Goal: Information Seeking & Learning: Learn about a topic

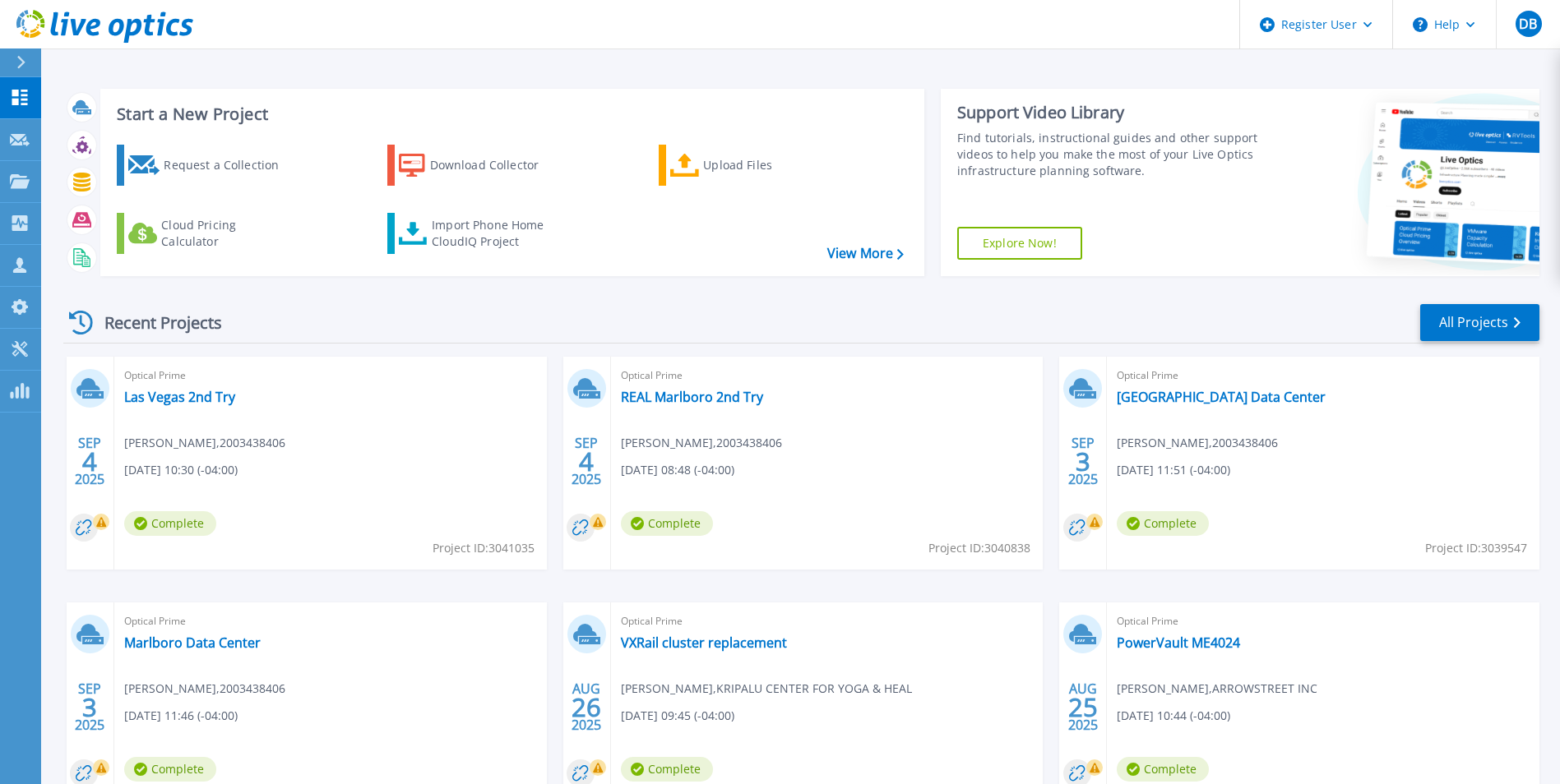
click at [15, 58] on div at bounding box center [27, 62] width 27 height 28
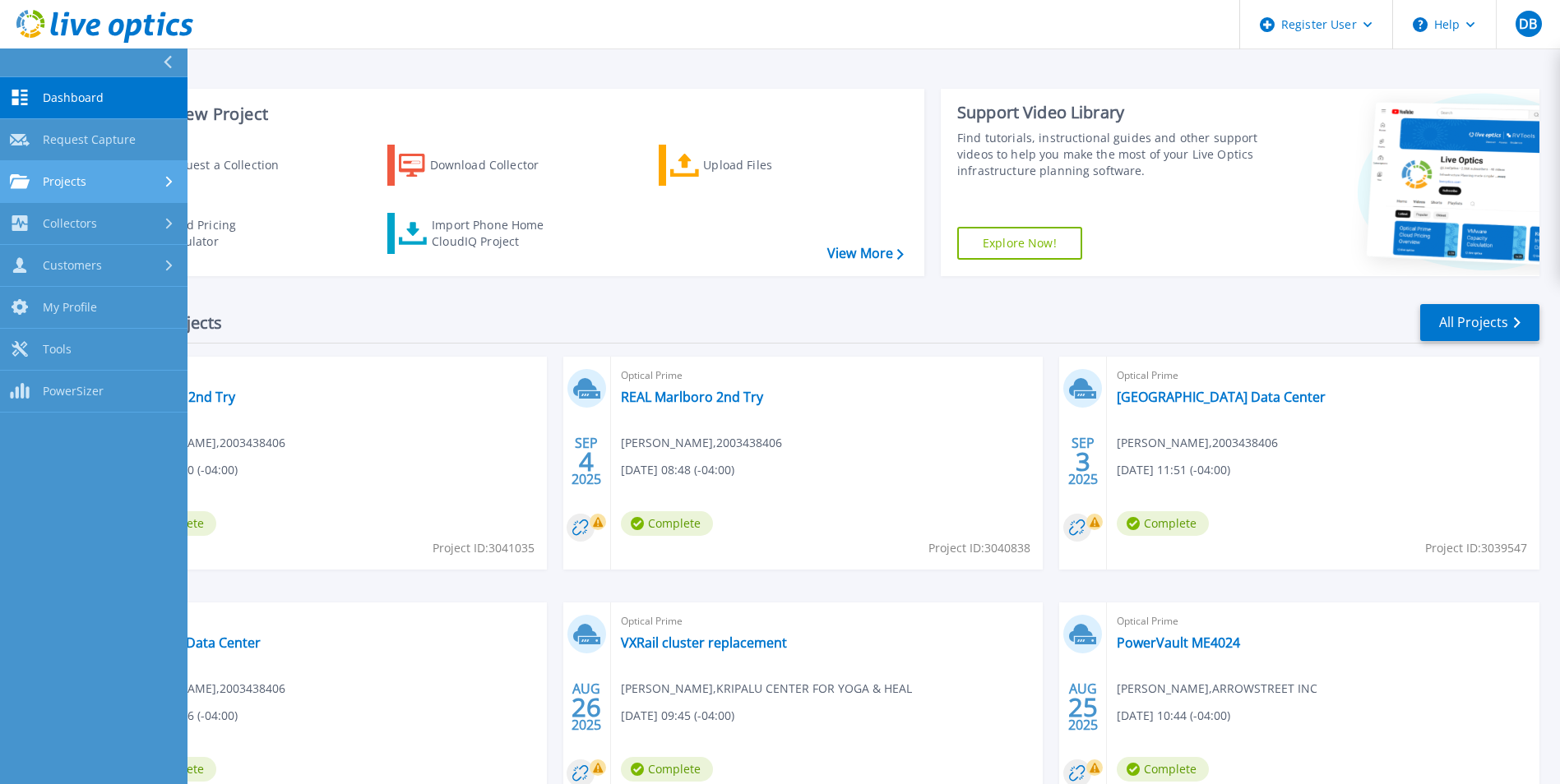
click at [64, 182] on span "Projects" at bounding box center [64, 181] width 44 height 15
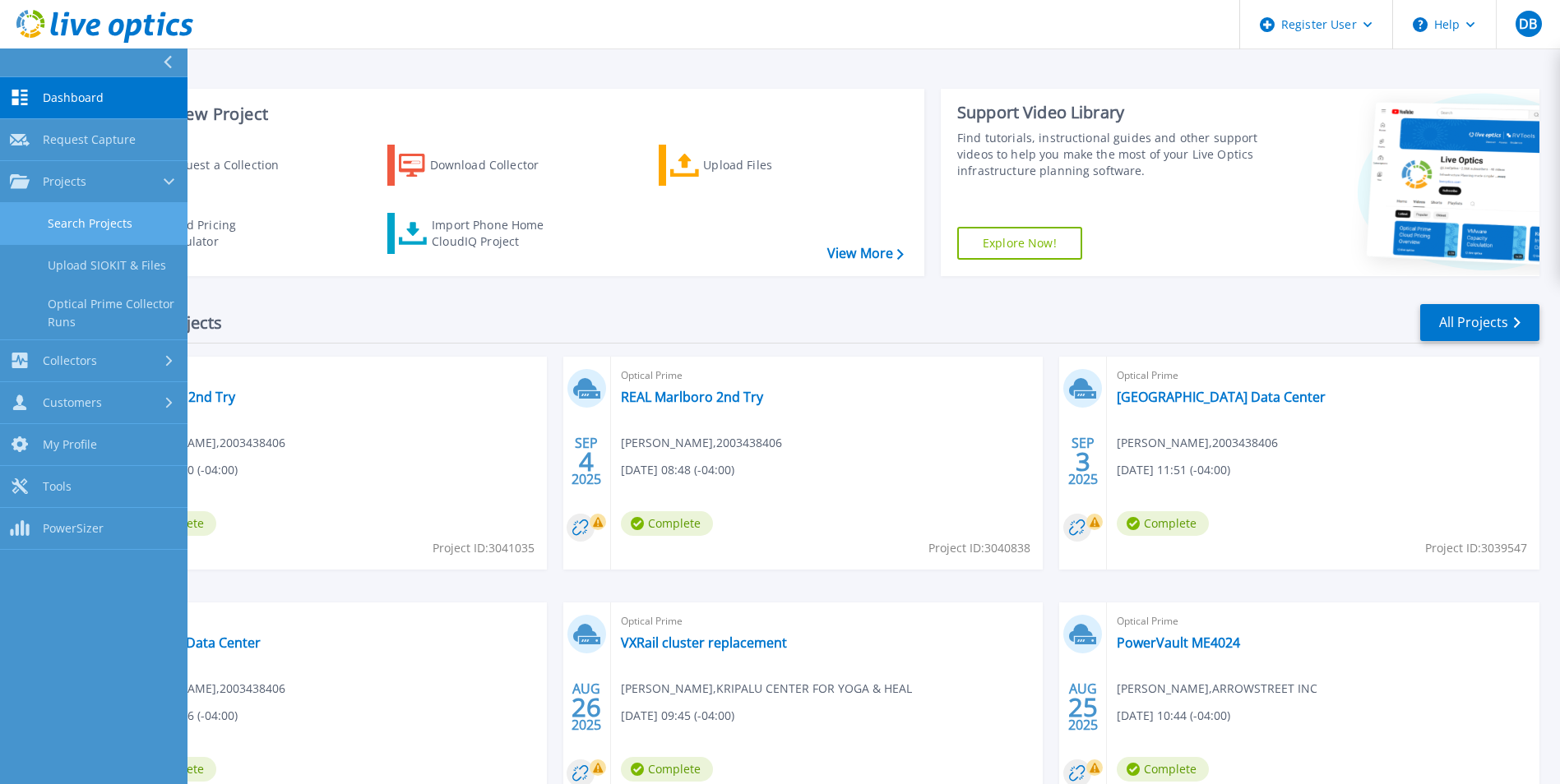
click at [66, 228] on link "Search Projects" at bounding box center [94, 223] width 187 height 42
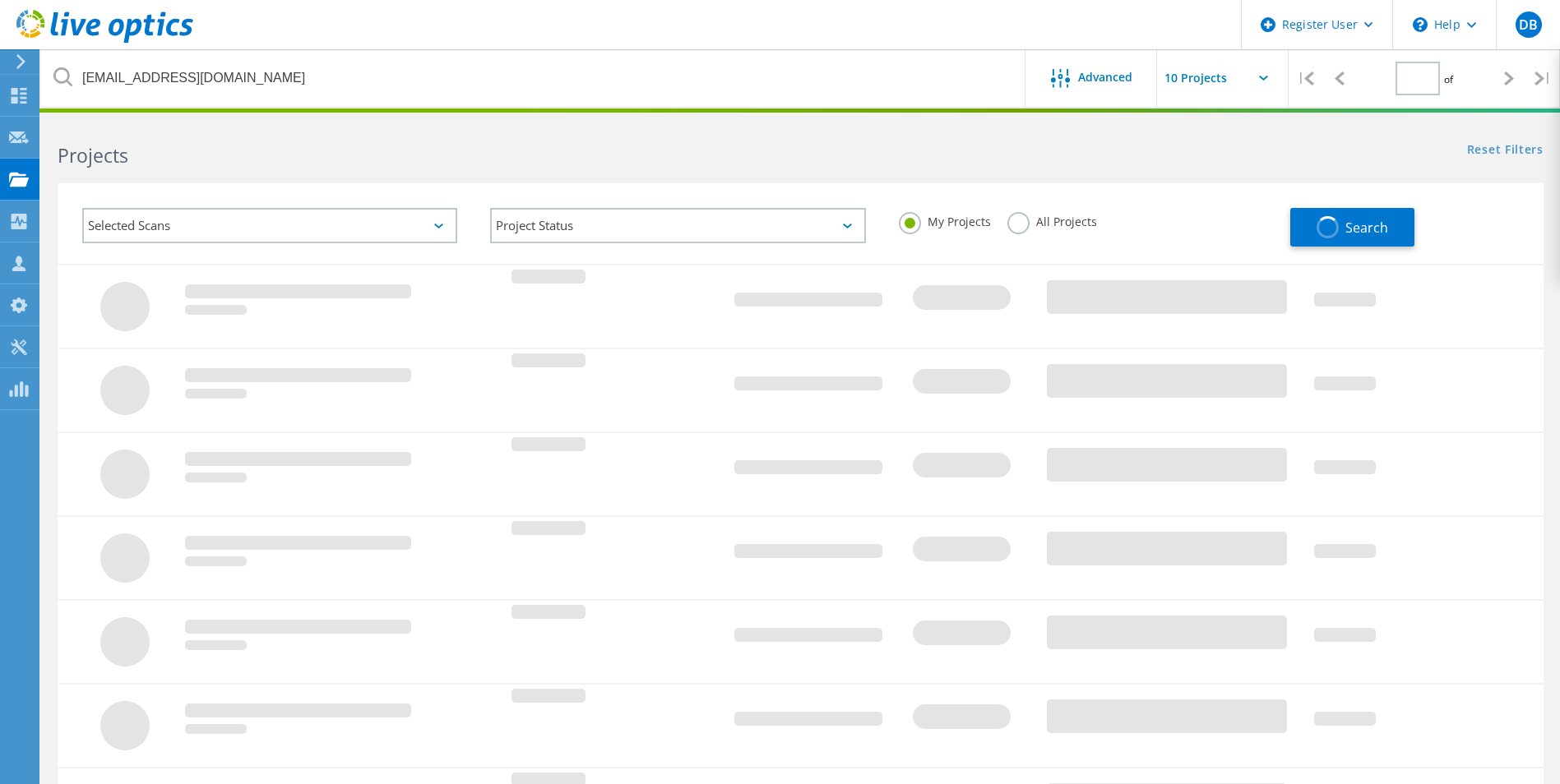
type input "1"
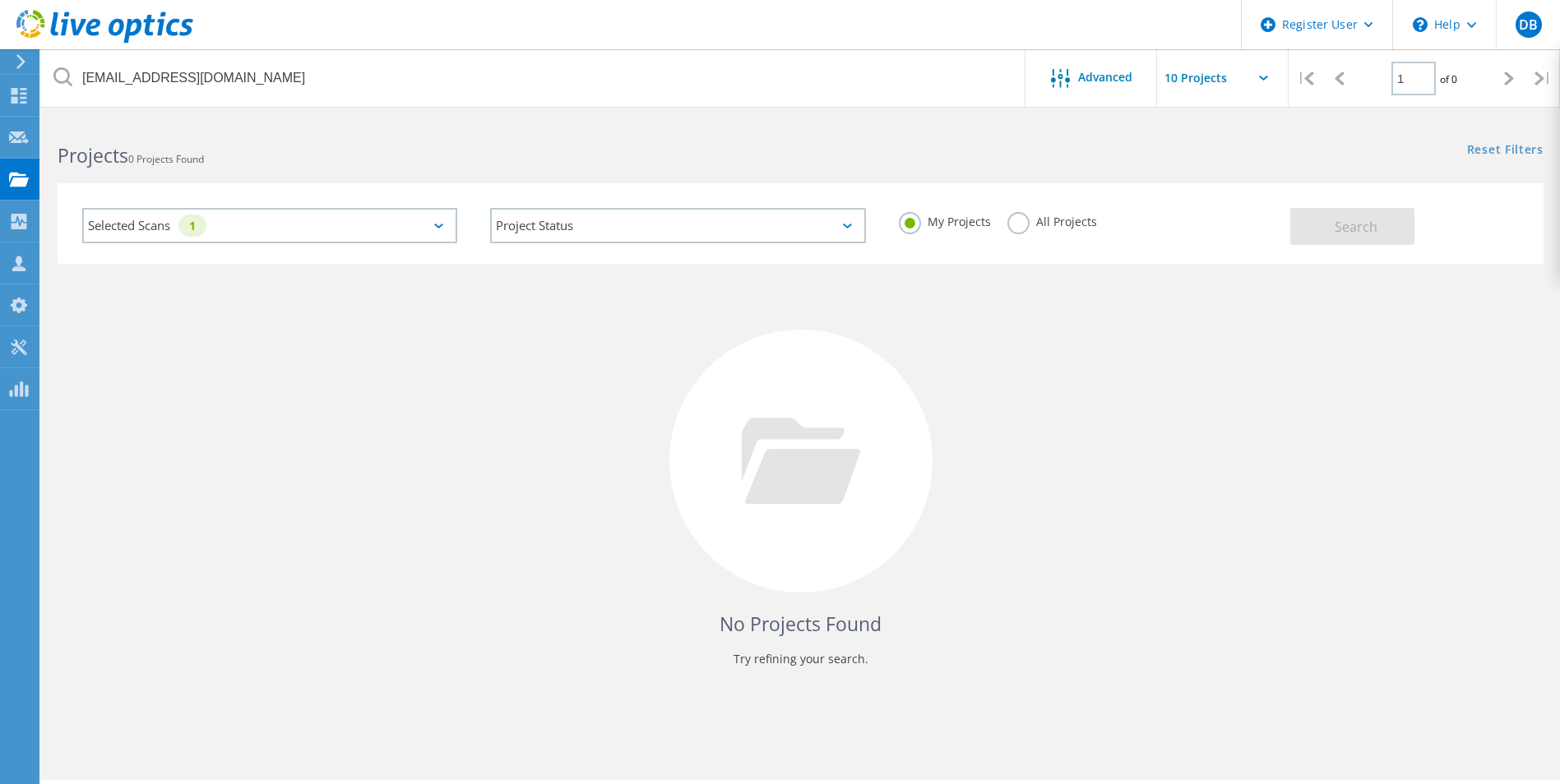
drag, startPoint x: 990, startPoint y: 231, endPoint x: 1019, endPoint y: 228, distance: 29.2
click at [996, 233] on div "My Projects All Projects" at bounding box center [1086, 222] width 408 height 61
click at [1020, 226] on label "All Projects" at bounding box center [1052, 220] width 89 height 15
click at [0, 0] on input "All Projects" at bounding box center [0, 0] width 0 height 0
click at [1331, 226] on button "Search" at bounding box center [1352, 226] width 125 height 37
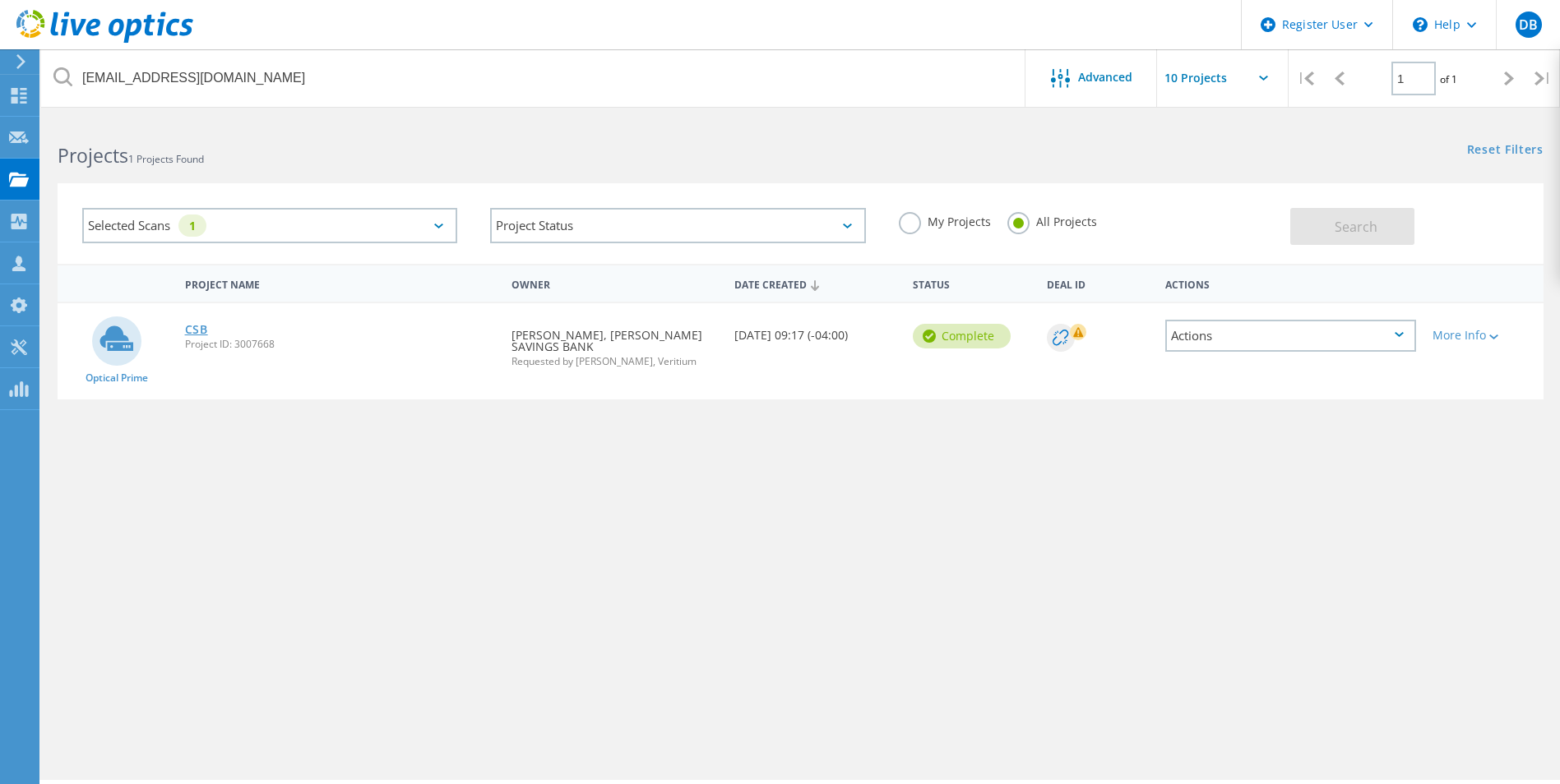
click at [191, 328] on link "CSB" at bounding box center [196, 329] width 23 height 11
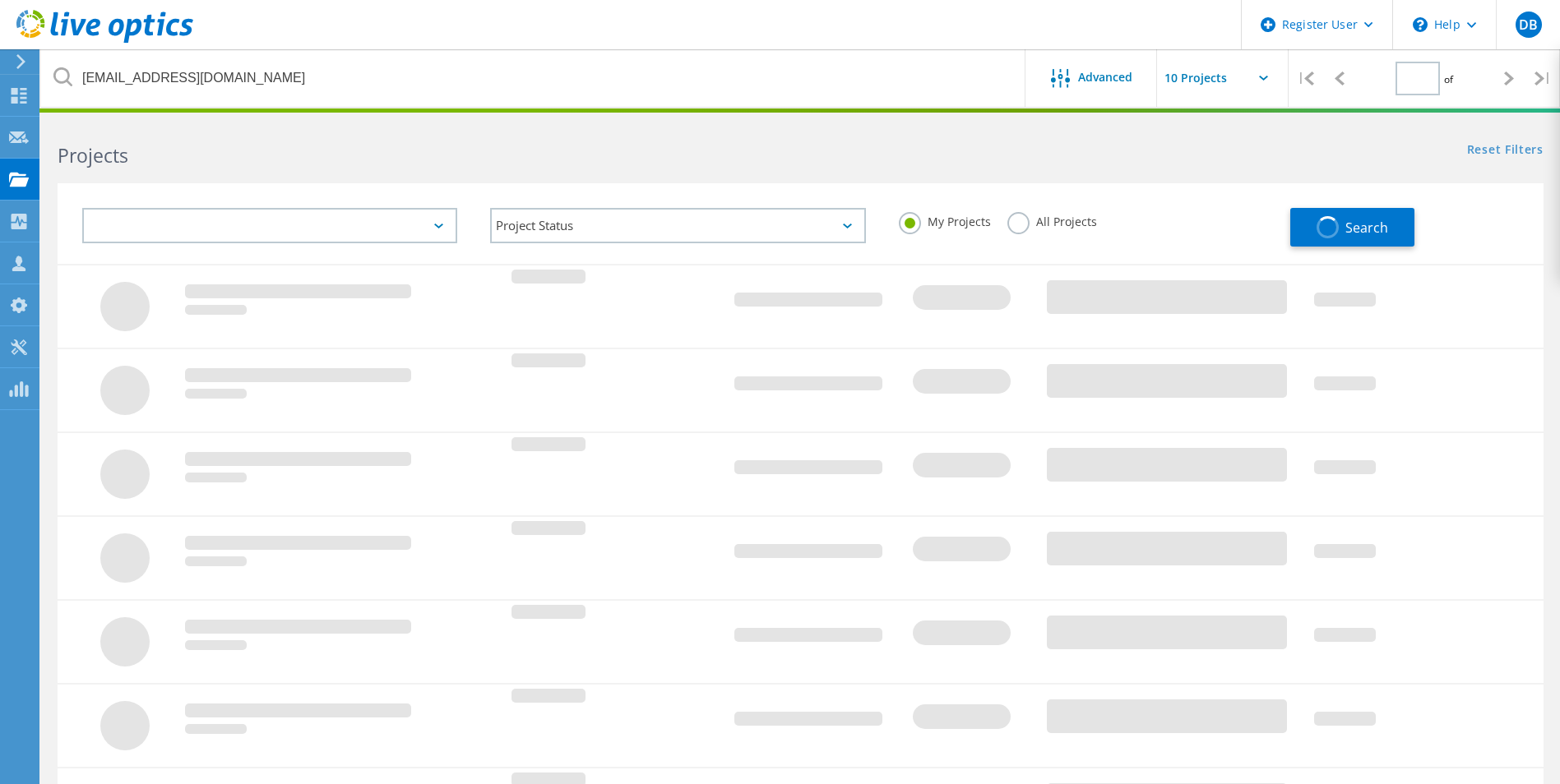
type input "1"
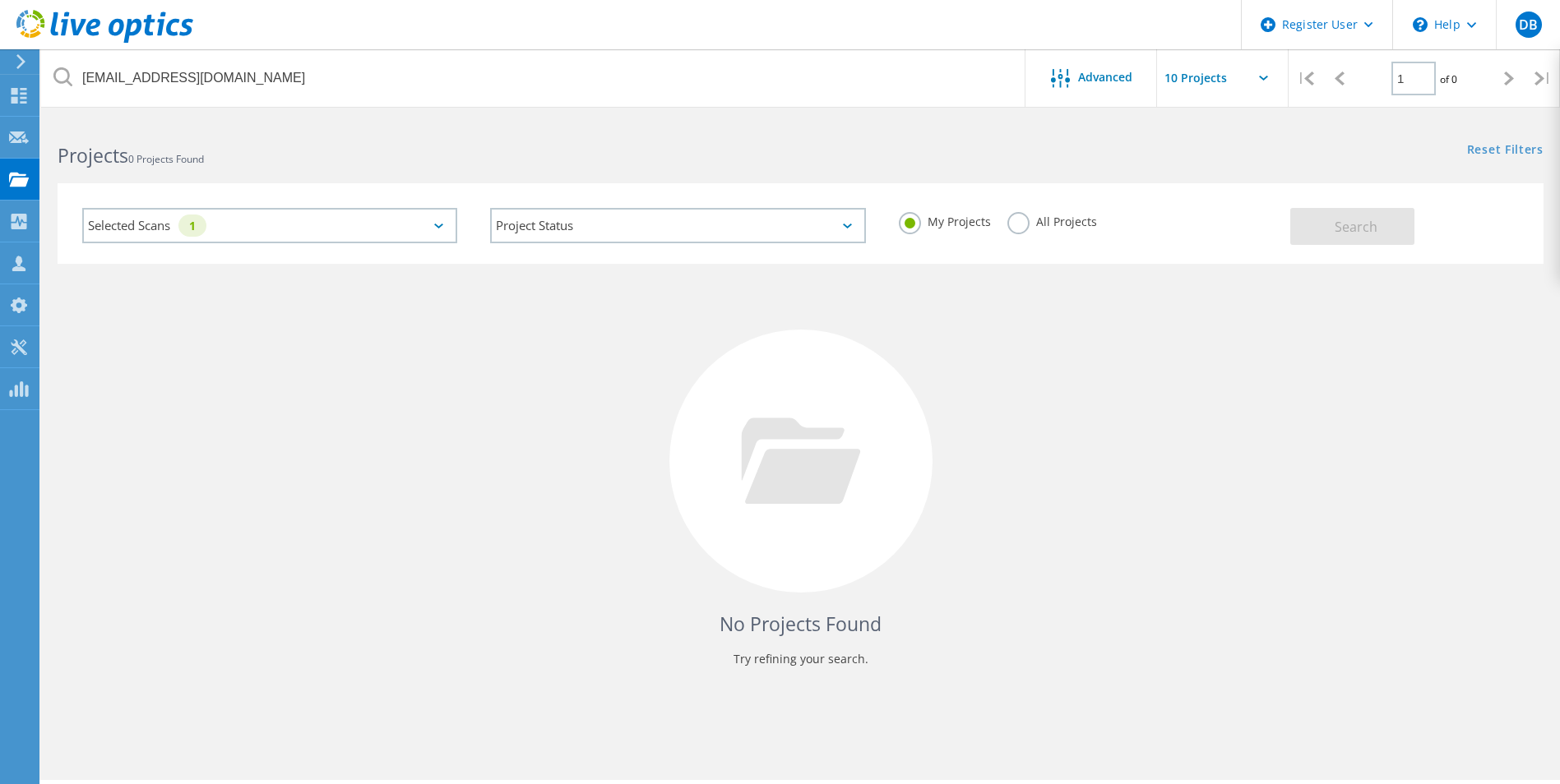
click at [1009, 225] on label "All Projects" at bounding box center [1052, 220] width 89 height 15
click at [0, 0] on input "All Projects" at bounding box center [0, 0] width 0 height 0
click at [1399, 225] on button "Search" at bounding box center [1352, 226] width 125 height 37
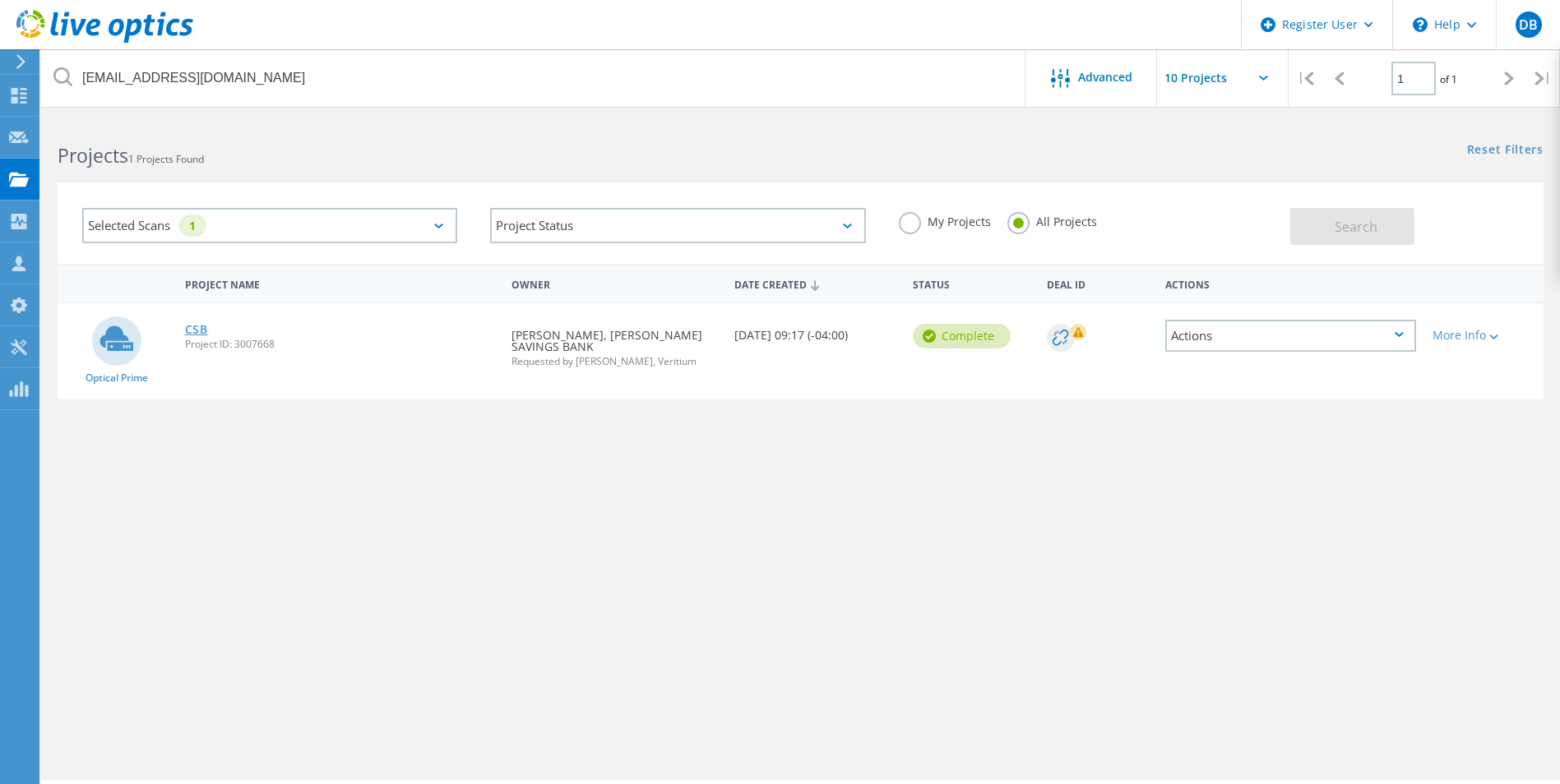
click at [190, 329] on link "CSB" at bounding box center [196, 329] width 23 height 11
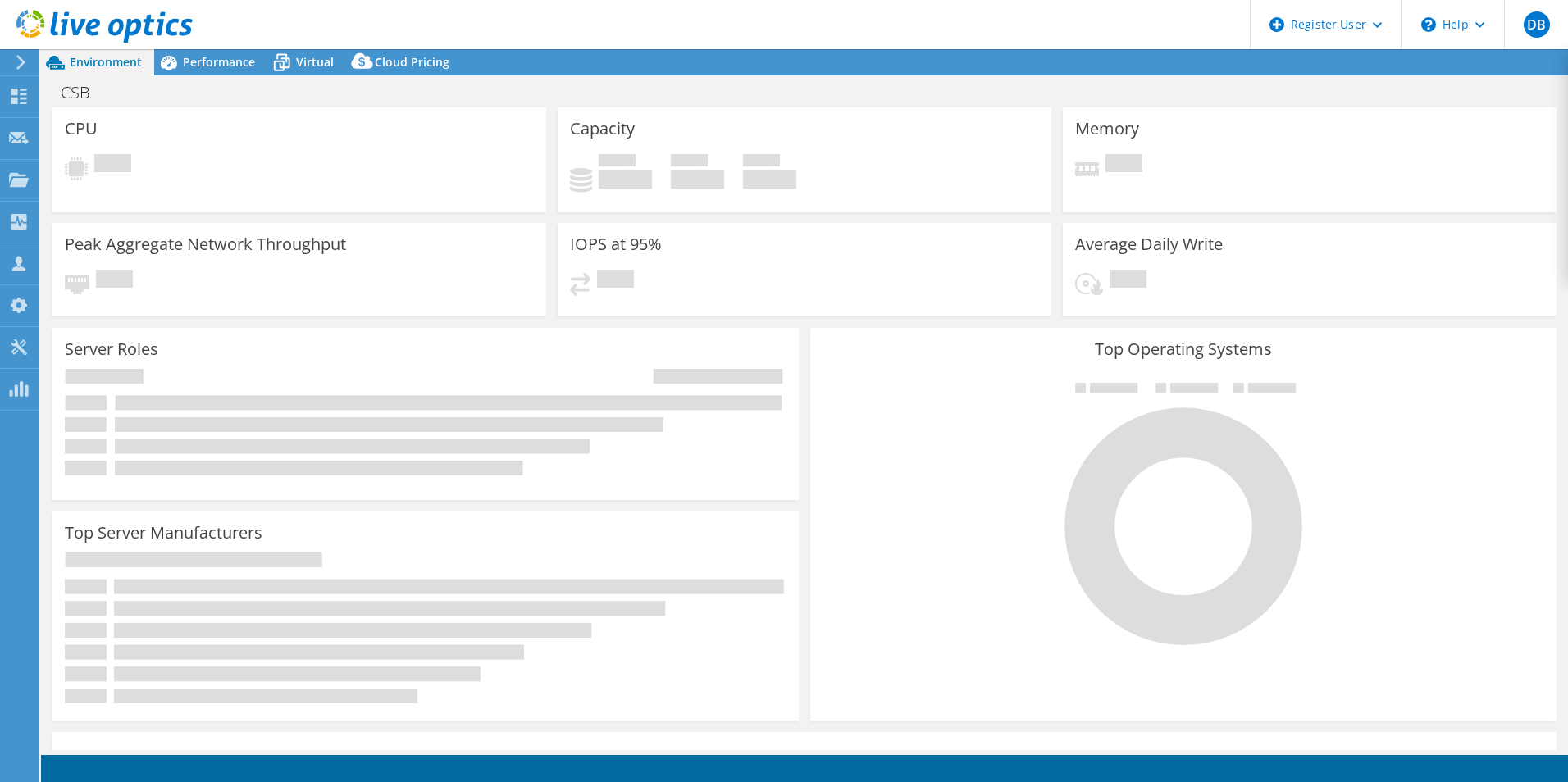
select select "USD"
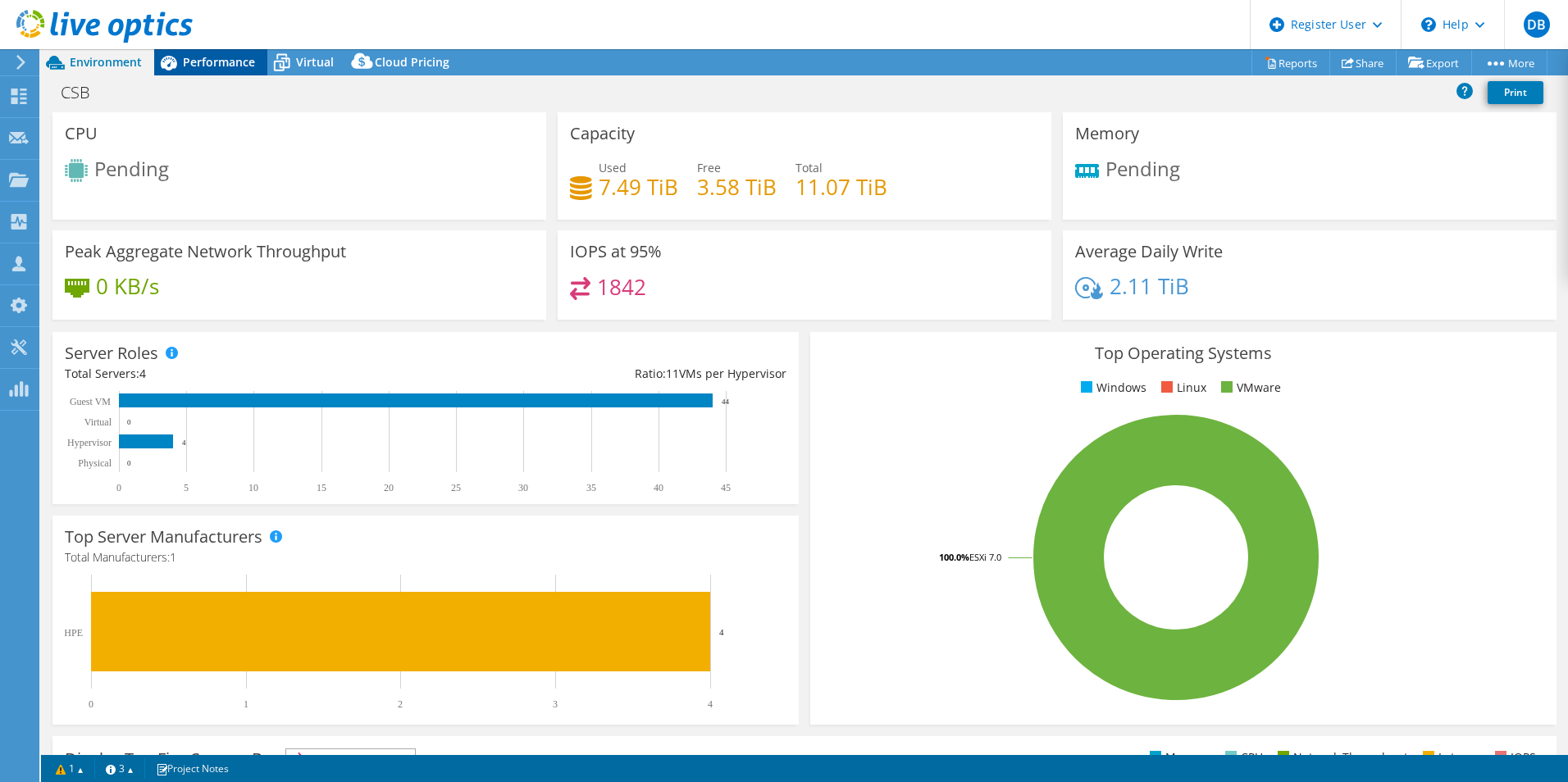
click at [240, 63] on span "Performance" at bounding box center [218, 62] width 72 height 15
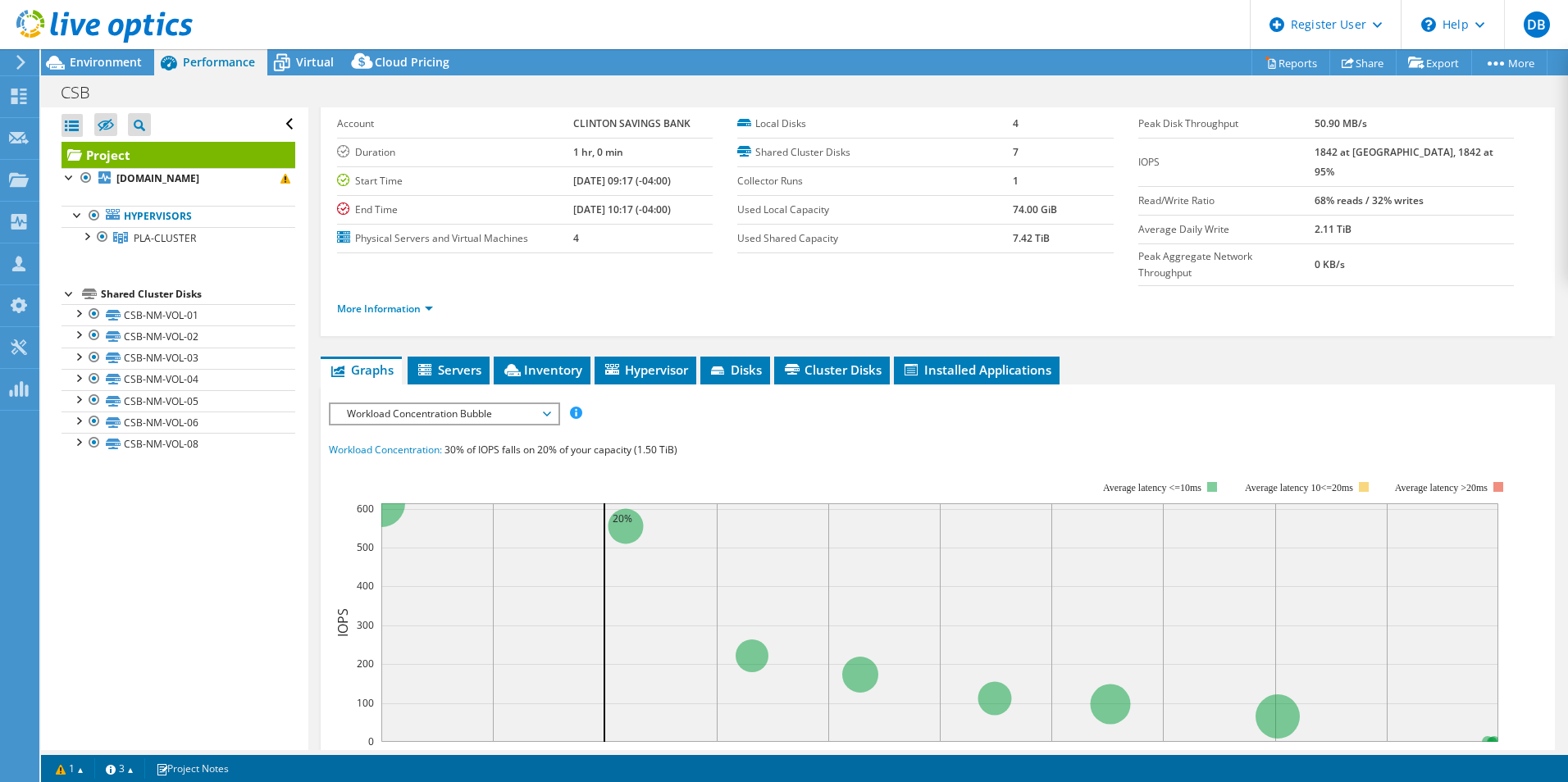
scroll to position [164, 0]
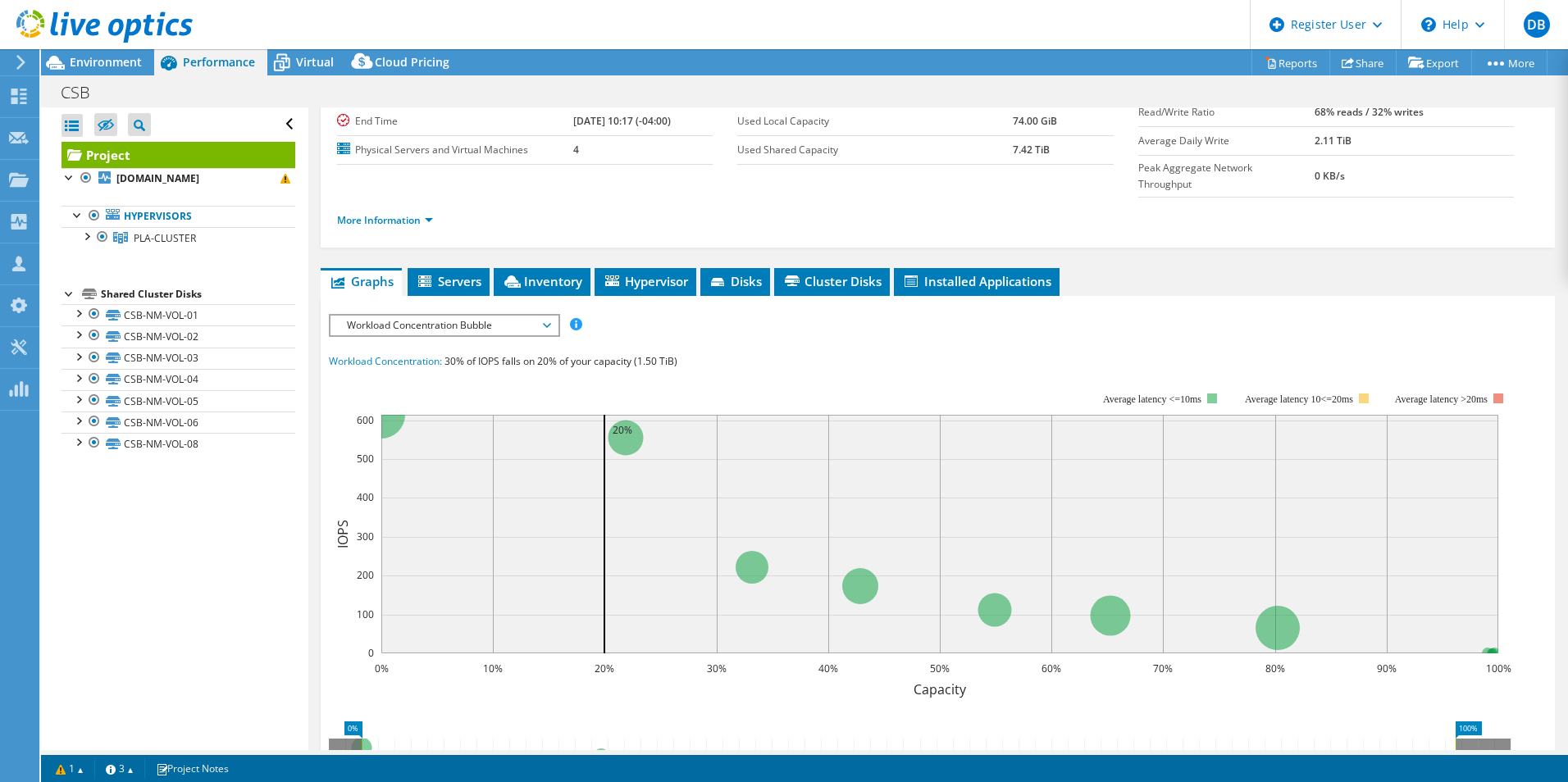
click at [546, 316] on span "Workload Concentration Bubble" at bounding box center [444, 325] width 211 height 20
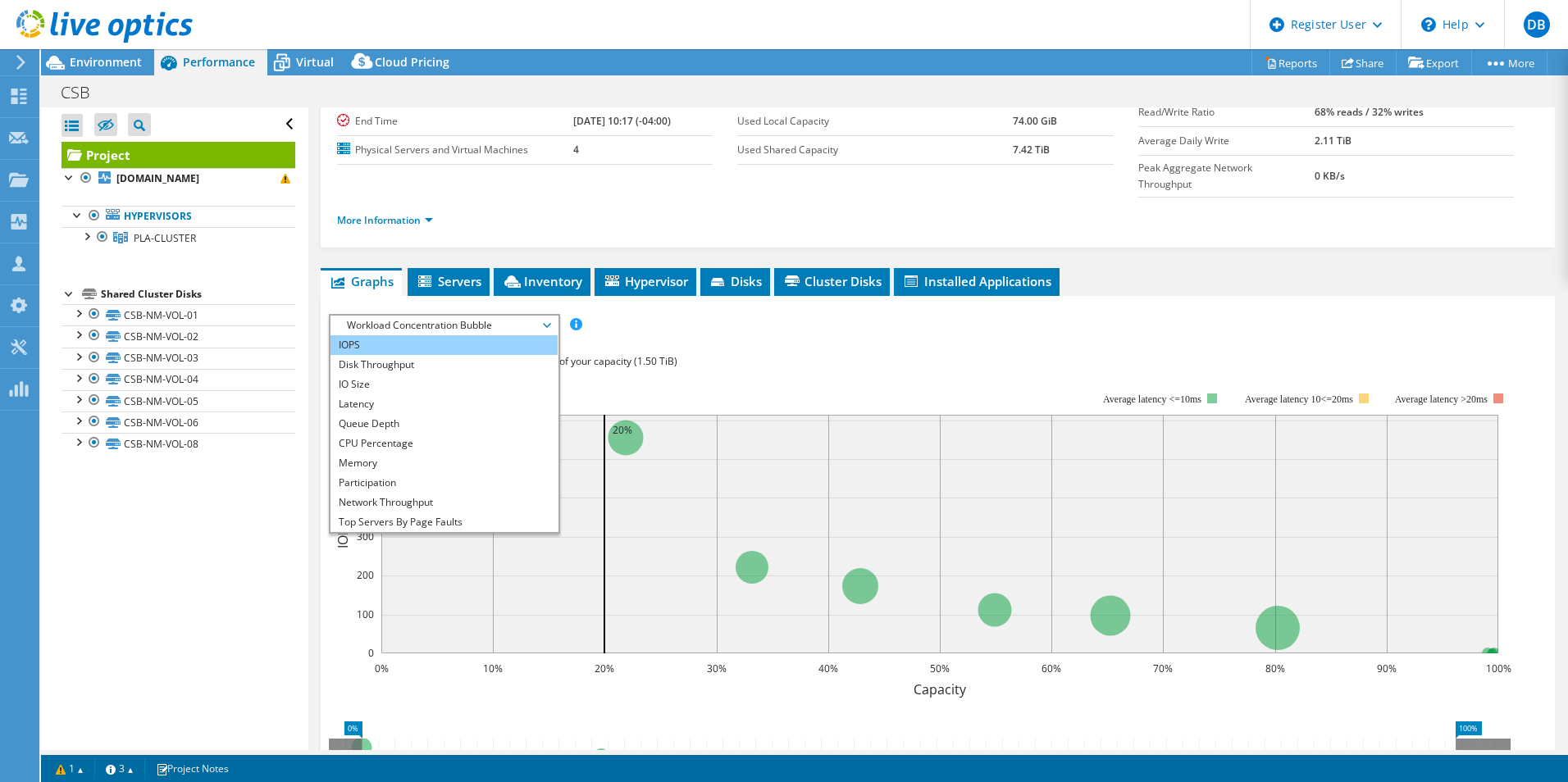
click at [365, 336] on li "IOPS" at bounding box center [444, 345] width 227 height 20
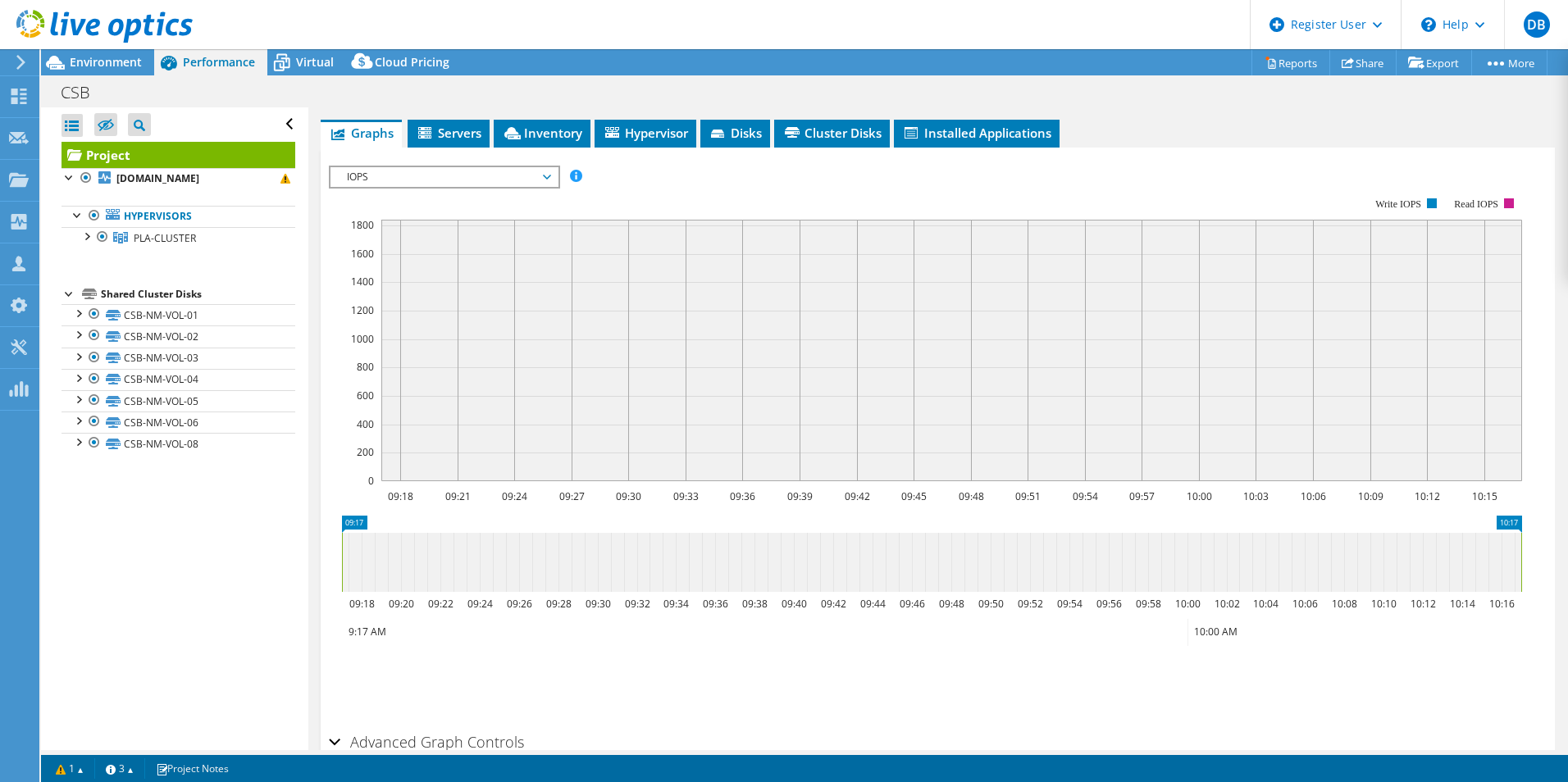
scroll to position [328, 0]
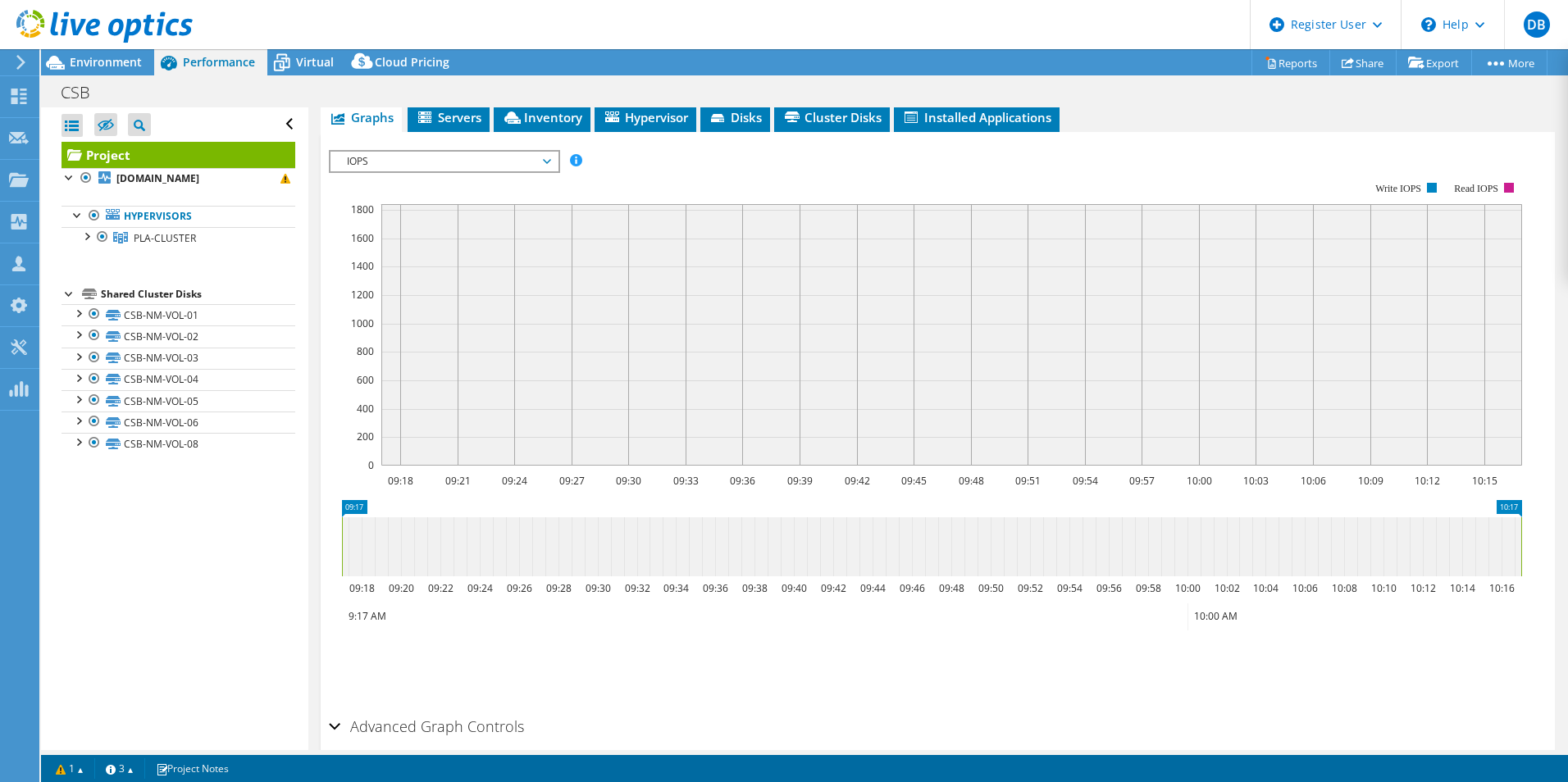
click at [1281, 284] on rect at bounding box center [952, 334] width 1141 height 261
click at [515, 465] on section "Workload Concentration: 30% of IOPS falls on 20% of your capacity (1.50 TiB) 09…" at bounding box center [938, 431] width 1218 height 542
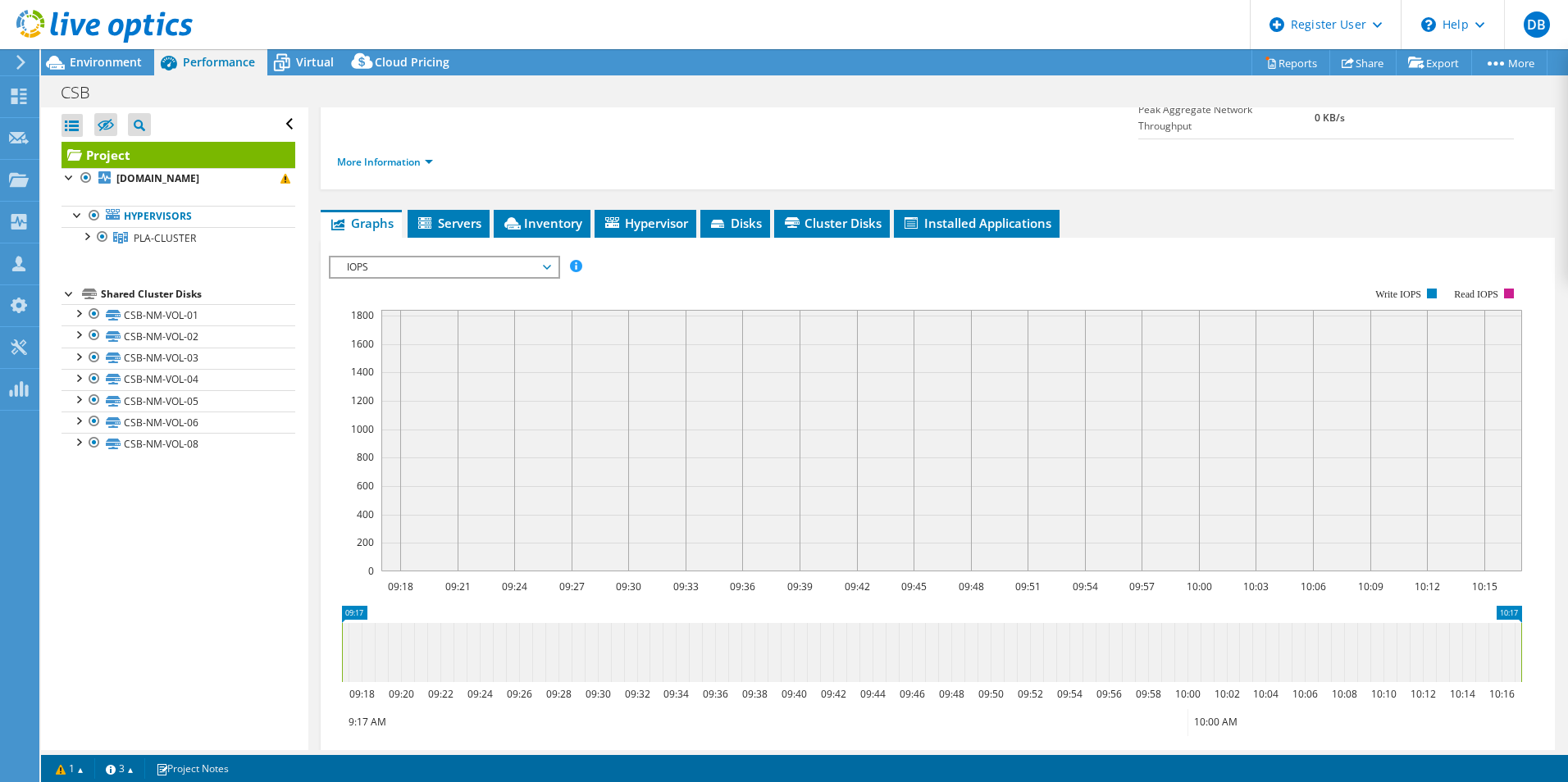
scroll to position [82, 0]
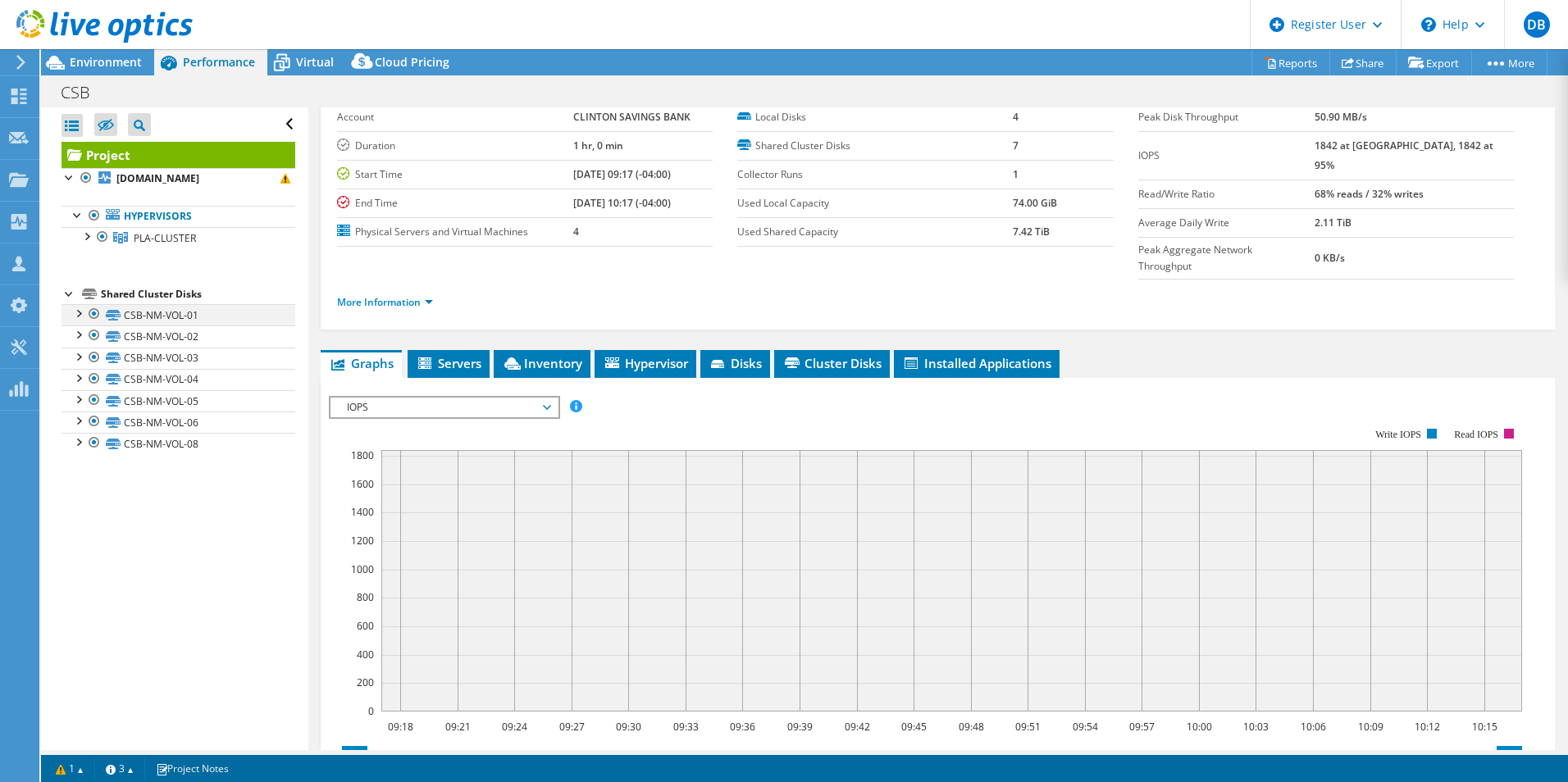
click at [74, 320] on div at bounding box center [77, 312] width 16 height 16
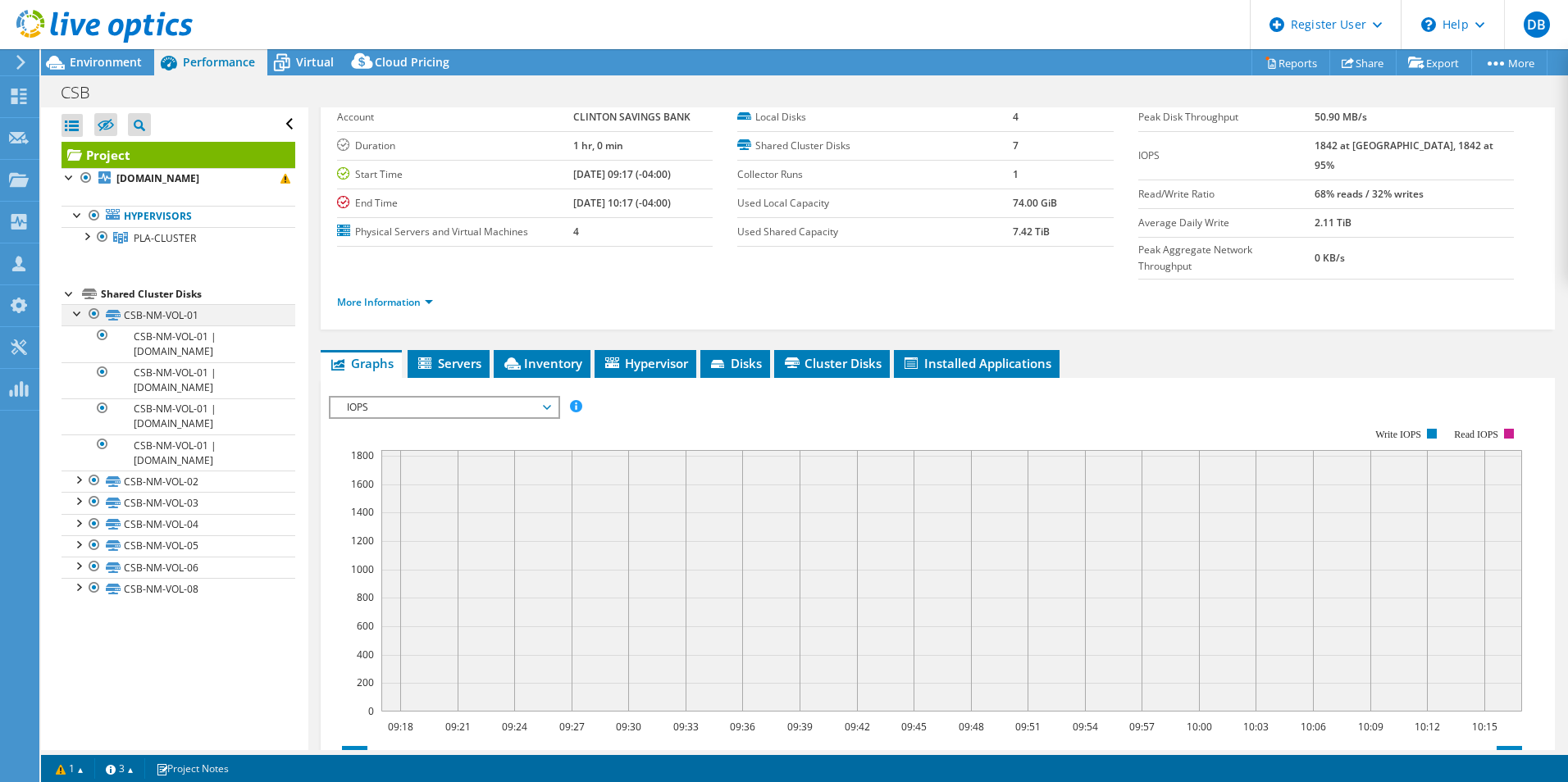
click at [74, 320] on div at bounding box center [77, 312] width 16 height 16
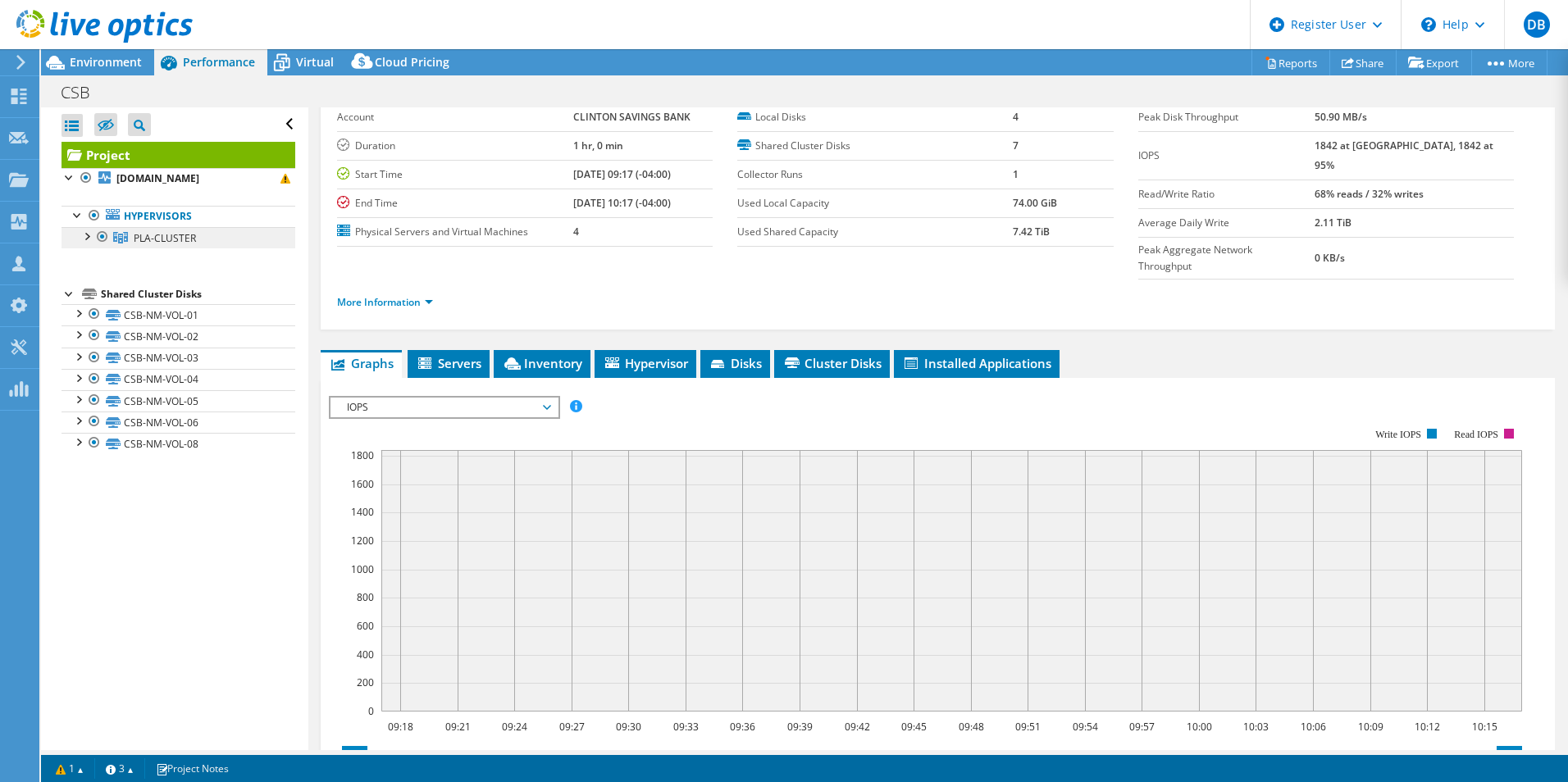
click at [181, 245] on span "PLA-CLUSTER" at bounding box center [165, 238] width 63 height 14
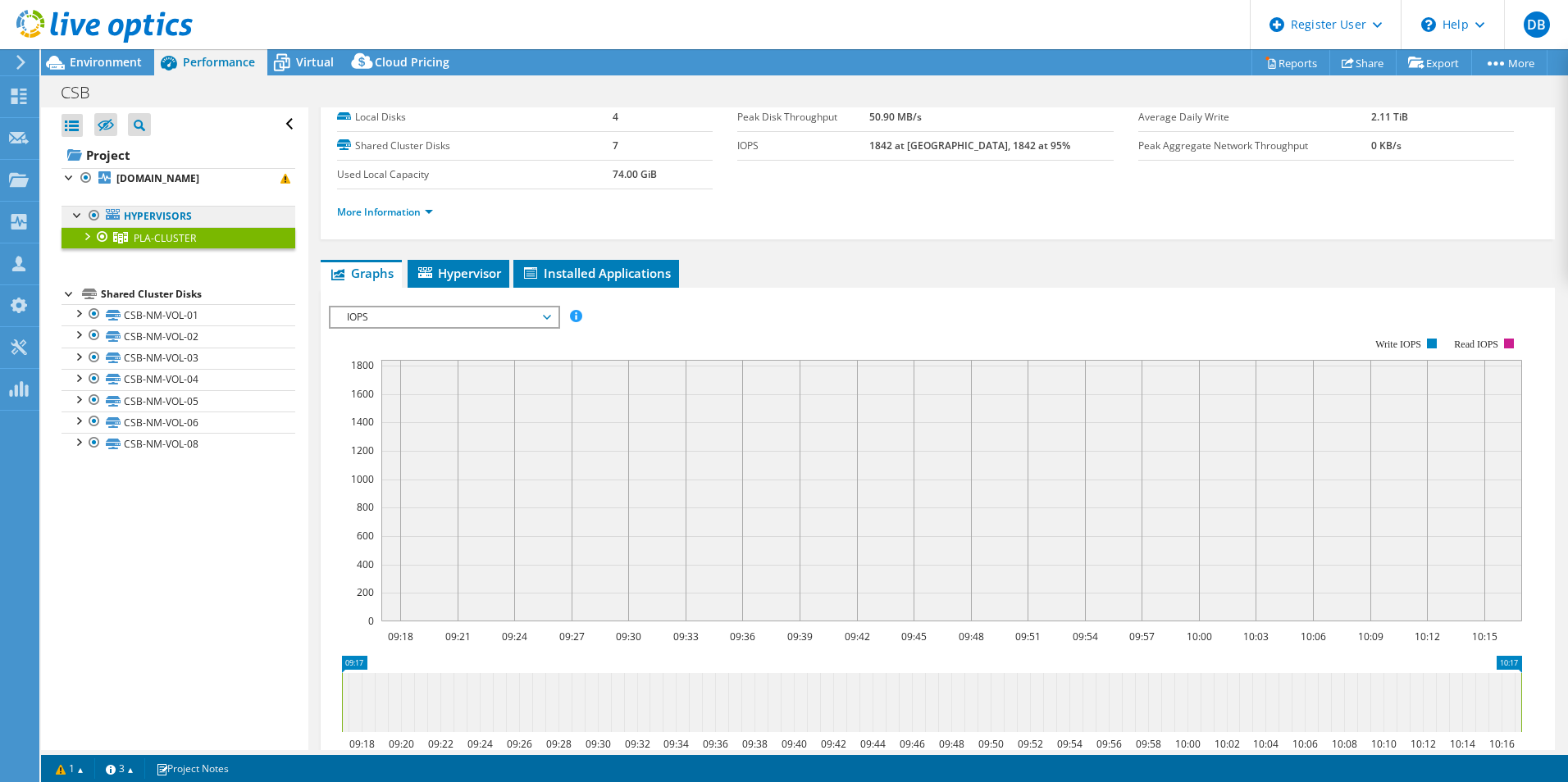
click at [169, 227] on link "Hypervisors" at bounding box center [178, 216] width 234 height 21
click at [132, 174] on b "[DOMAIN_NAME]" at bounding box center [158, 178] width 83 height 14
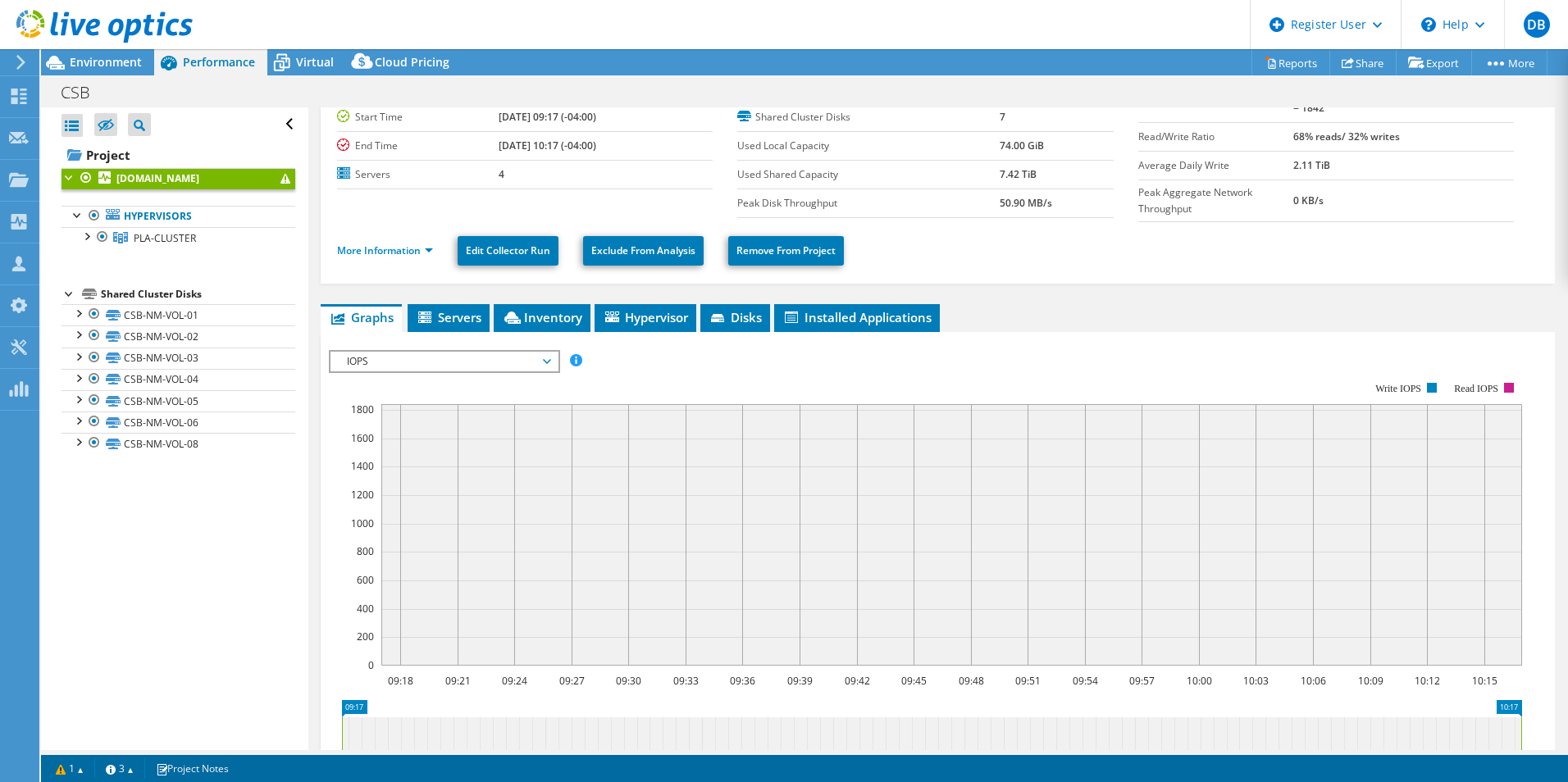
scroll to position [0, 0]
